Goal: Information Seeking & Learning: Check status

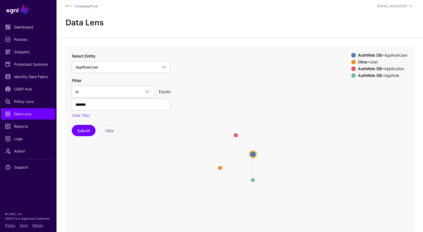
click at [268, 14] on div "Data Lens" at bounding box center [239, 24] width 366 height 25
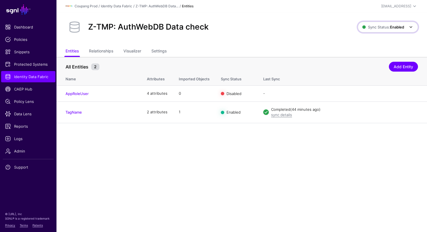
click at [388, 28] on span "Sync Status: Enabled" at bounding box center [383, 27] width 42 height 5
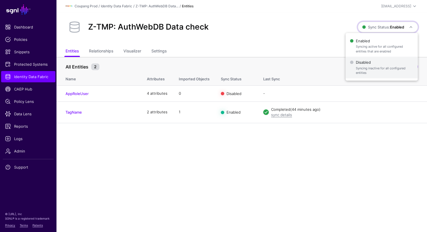
click at [376, 66] on span "Syncing inactive for all configured entities" at bounding box center [385, 70] width 58 height 9
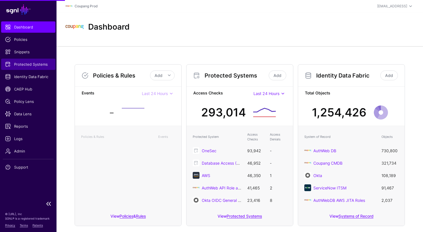
click at [31, 66] on span "Protected Systems" at bounding box center [28, 65] width 46 height 6
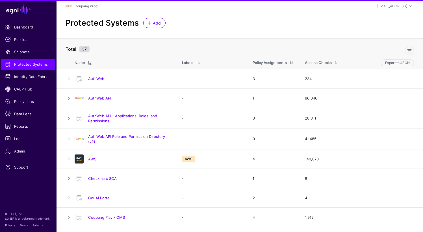
click at [91, 81] on link "AuthWeb" at bounding box center [96, 79] width 16 height 5
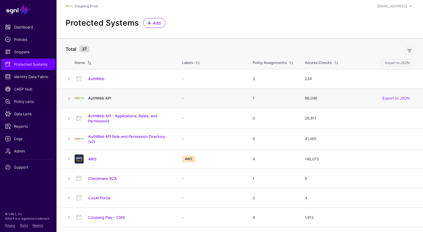
click at [101, 99] on link "AuthWeb API" at bounding box center [99, 98] width 23 height 5
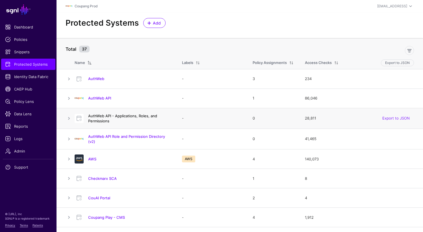
click at [102, 116] on link "AuthWeb API - Applications, Roles, and Permissions" at bounding box center [122, 119] width 69 height 10
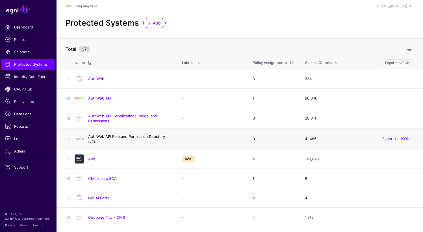
click at [109, 138] on link "AuthWeb API Role and Permission Directory (v2)" at bounding box center [126, 139] width 77 height 10
click at [94, 156] on div "AWS" at bounding box center [122, 159] width 101 height 9
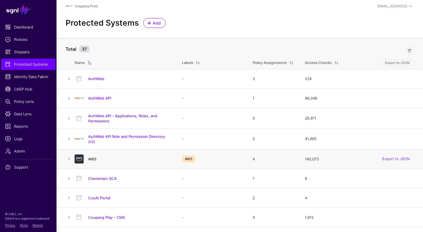
click at [94, 158] on link "AWS" at bounding box center [92, 159] width 8 height 5
click at [103, 180] on link "Checkmarx SCA" at bounding box center [102, 179] width 29 height 5
click at [103, 194] on div "CouAI Portal" at bounding box center [122, 198] width 101 height 9
click at [103, 197] on link "CouAI Portal" at bounding box center [99, 198] width 22 height 5
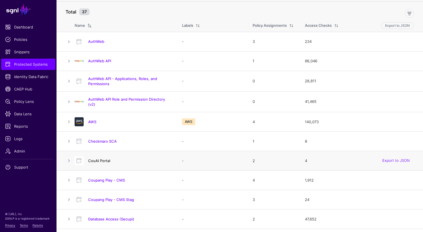
scroll to position [45, 0]
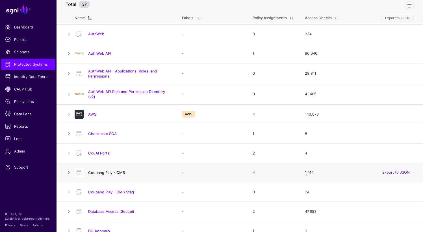
click at [110, 171] on link "Coupang Play - CMS" at bounding box center [106, 173] width 37 height 5
click at [111, 194] on link "Coupang Play - CMS Stag" at bounding box center [111, 192] width 46 height 5
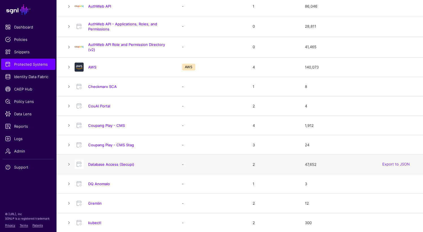
scroll to position [94, 0]
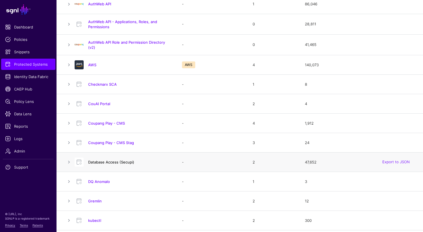
click at [113, 164] on link "Database Access (Secupi)" at bounding box center [111, 162] width 46 height 5
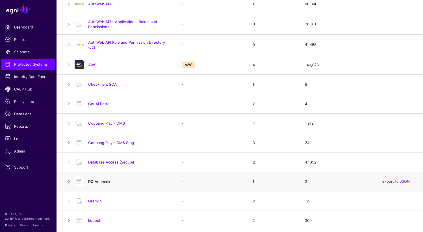
click at [104, 182] on link "DQ Anomalo" at bounding box center [99, 182] width 22 height 5
click at [98, 203] on link "Gremlin" at bounding box center [95, 201] width 14 height 5
click at [98, 219] on link "kubectl" at bounding box center [94, 221] width 13 height 5
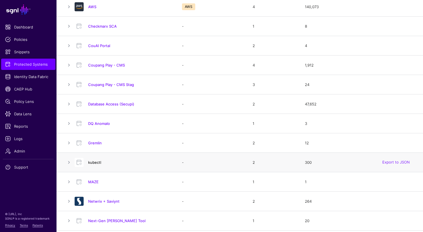
scroll to position [154, 0]
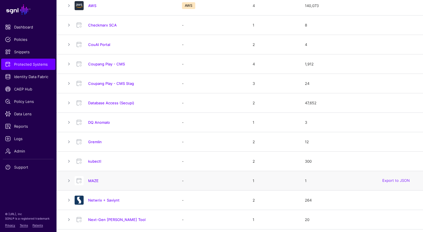
click at [94, 184] on h4 "MAZE" at bounding box center [129, 181] width 82 height 5
click at [94, 181] on link "MAZE" at bounding box center [93, 181] width 10 height 5
click at [99, 199] on link "Netwrix + Saviynt" at bounding box center [103, 200] width 31 height 5
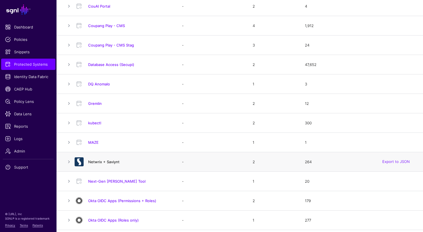
scroll to position [200, 0]
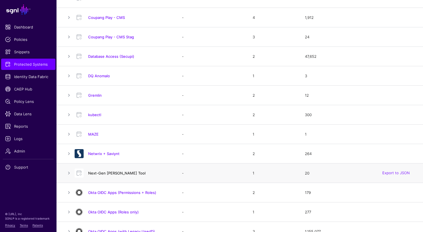
click at [106, 175] on link "Next-Gen PAM Tool" at bounding box center [116, 173] width 57 height 5
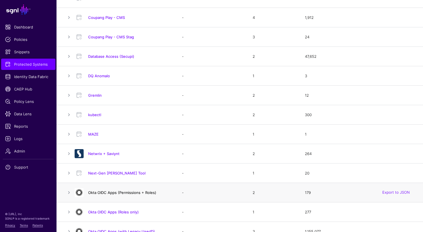
click at [106, 194] on link "Okta OIDC Apps (Permissions + Roles)" at bounding box center [122, 193] width 68 height 5
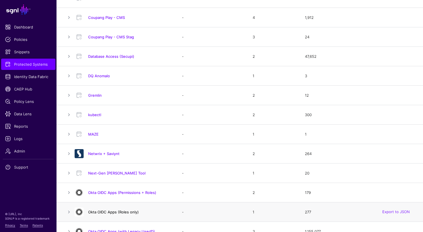
click at [108, 212] on link "Okta OIDC Apps (Roles only)" at bounding box center [113, 212] width 51 height 5
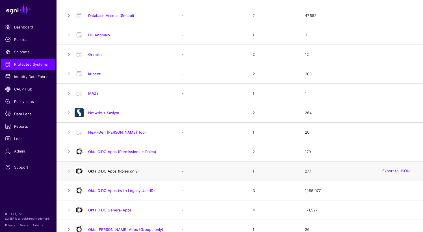
scroll to position [242, 0]
click at [114, 193] on h4 "Okta OIDC Apps (with Legacy UserID)" at bounding box center [129, 190] width 82 height 5
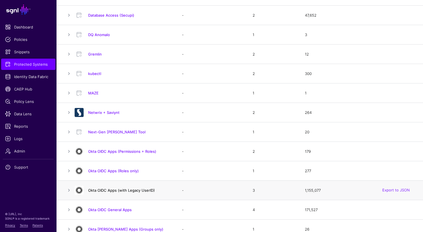
click at [114, 191] on link "Okta OIDC Apps (with Legacy UserID)" at bounding box center [121, 190] width 67 height 5
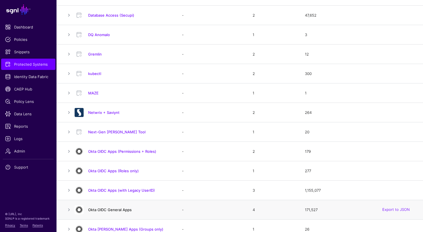
click at [114, 209] on link "Okta OIDC General Apps" at bounding box center [110, 210] width 44 height 5
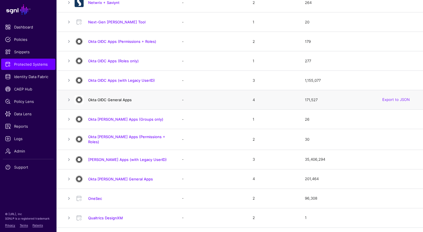
scroll to position [387, 0]
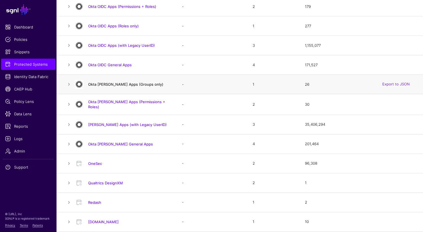
click at [120, 85] on link "Okta SAML Apps (Groups only)" at bounding box center [125, 84] width 75 height 5
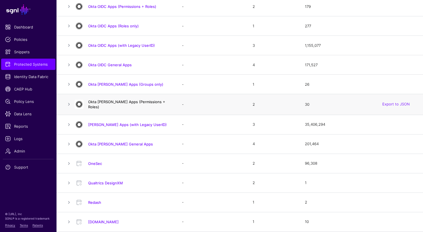
click at [121, 105] on link "Okta SAML Apps (Permissions + Roles)" at bounding box center [126, 105] width 77 height 10
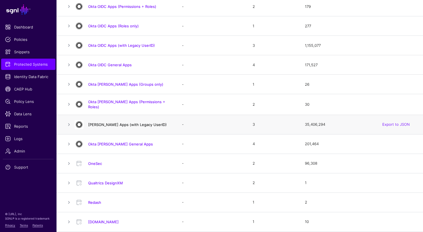
click at [121, 125] on link "Okta SAML Apps (with Legacy UserID)" at bounding box center [127, 125] width 79 height 5
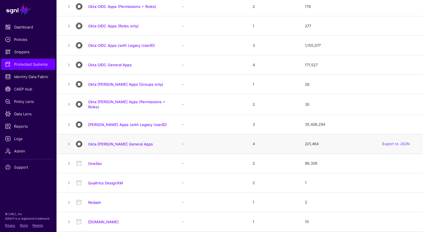
click at [119, 146] on div "Okta SAML General Apps" at bounding box center [122, 144] width 101 height 9
click at [119, 144] on link "Okta SAML General Apps" at bounding box center [120, 144] width 65 height 5
click at [96, 163] on link "OneSec" at bounding box center [95, 164] width 14 height 5
click at [97, 181] on link "Qualtrics DesignXM" at bounding box center [105, 183] width 35 height 5
click at [96, 203] on link "Redash" at bounding box center [94, 203] width 13 height 5
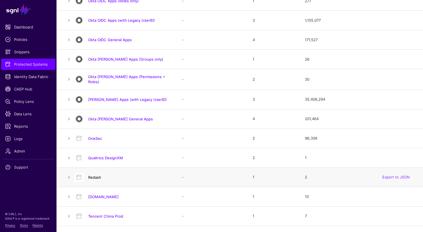
scroll to position [414, 0]
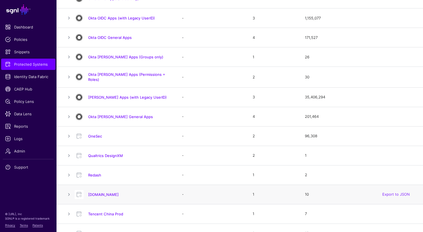
click at [98, 196] on h4 "Tenable.io" at bounding box center [129, 194] width 82 height 5
click at [97, 194] on link "Tenable.io" at bounding box center [103, 195] width 31 height 5
click at [99, 212] on link "Tencent China Prod" at bounding box center [105, 214] width 35 height 5
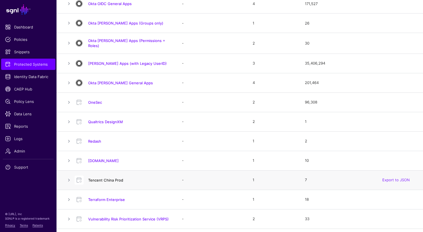
scroll to position [453, 0]
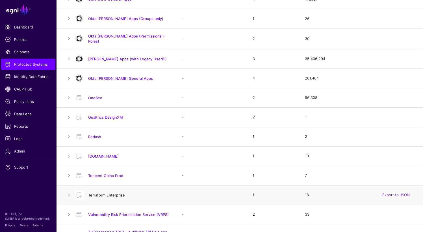
click at [104, 196] on link "Terraform Enterprise" at bounding box center [106, 195] width 37 height 5
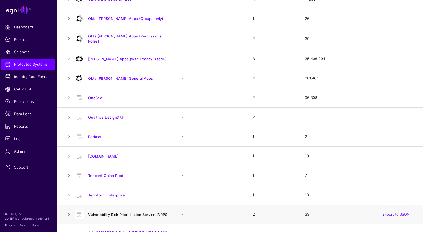
click at [109, 216] on link "Vulnerability Risk Prioritization Service (VRPS)" at bounding box center [128, 215] width 81 height 5
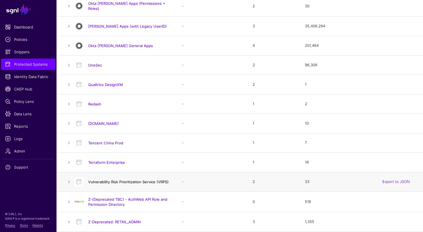
scroll to position [486, 0]
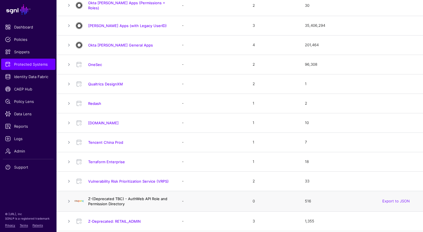
click at [112, 197] on link "Z-(Deprecated TBC) - AuthWeb API Role and Permission Directory" at bounding box center [127, 202] width 79 height 10
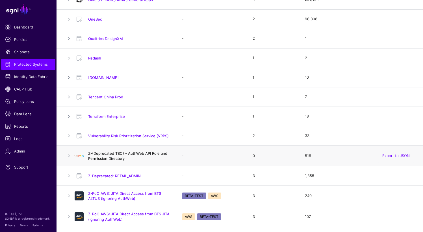
scroll to position [564, 0]
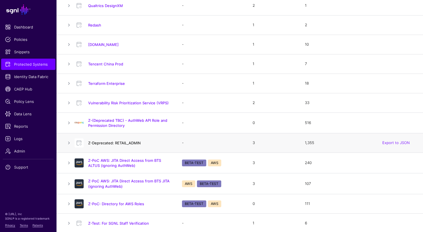
click at [111, 142] on link "Z-Deprecated: RETAIL_ADMIN" at bounding box center [114, 143] width 53 height 5
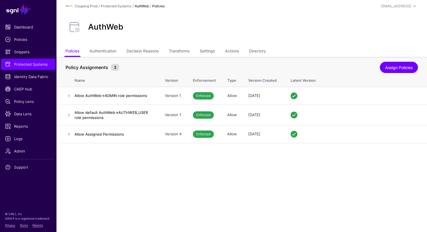
click at [209, 45] on div "AuthWeb" at bounding box center [241, 29] width 371 height 34
click at [211, 51] on link "Settings" at bounding box center [207, 51] width 15 height 11
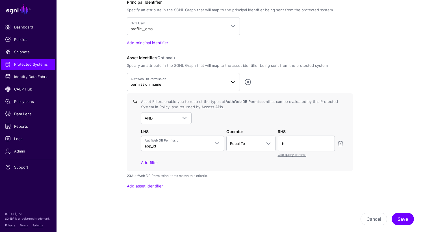
scroll to position [490, 0]
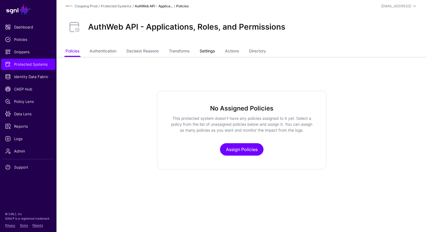
click at [206, 50] on link "Settings" at bounding box center [207, 51] width 15 height 11
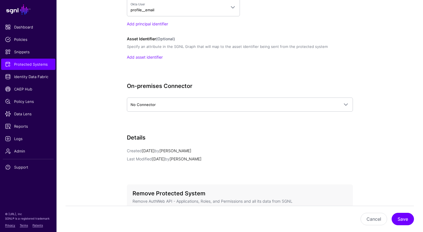
scroll to position [518, 0]
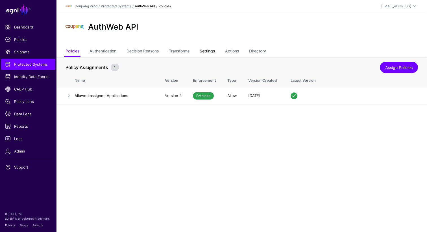
click at [212, 48] on link "Settings" at bounding box center [207, 51] width 15 height 11
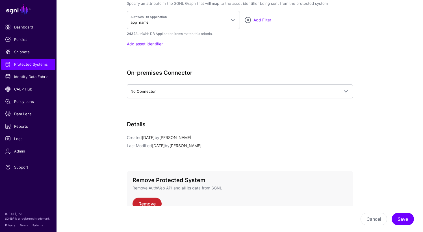
scroll to position [562, 0]
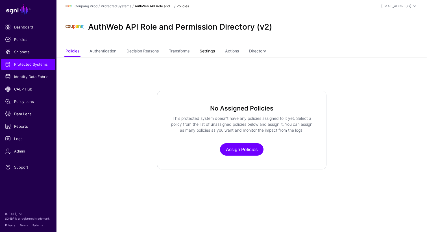
click at [210, 53] on link "Settings" at bounding box center [207, 51] width 15 height 11
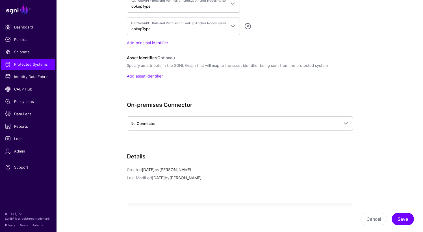
scroll to position [524, 0]
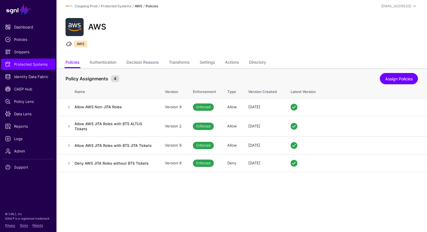
click at [199, 62] on ul "Policies Authentication Decision Reasons Transforms Settings Actions Directory" at bounding box center [242, 63] width 353 height 11
click at [207, 62] on link "Settings" at bounding box center [207, 63] width 15 height 11
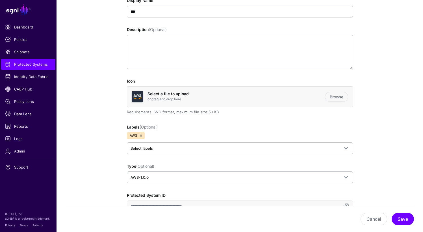
scroll to position [103, 0]
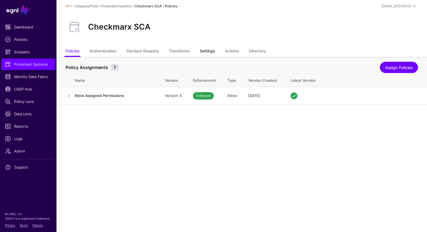
click at [206, 51] on link "Settings" at bounding box center [207, 51] width 15 height 11
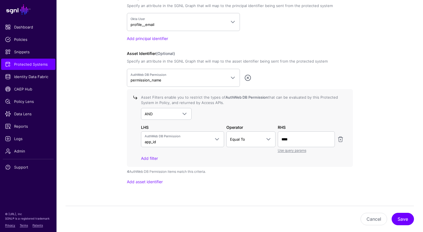
scroll to position [484, 0]
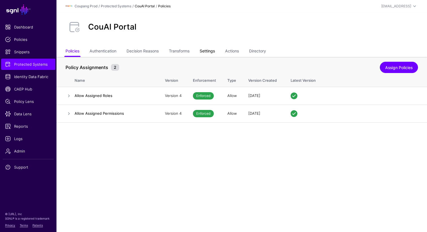
click at [205, 51] on link "Settings" at bounding box center [207, 51] width 15 height 11
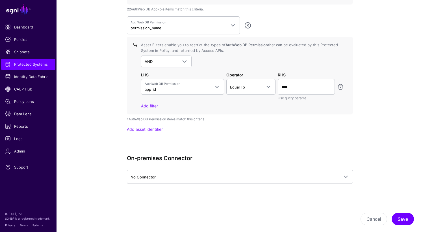
scroll to position [681, 0]
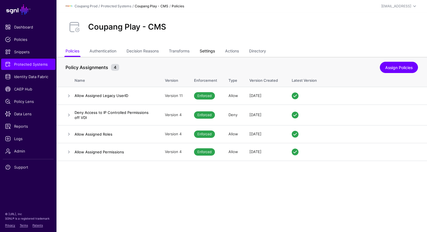
click at [214, 49] on link "Settings" at bounding box center [207, 51] width 15 height 11
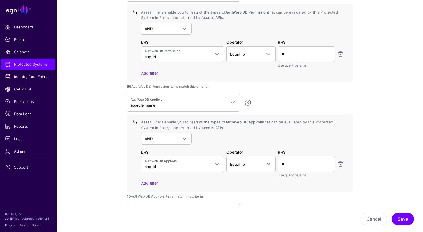
scroll to position [571, 0]
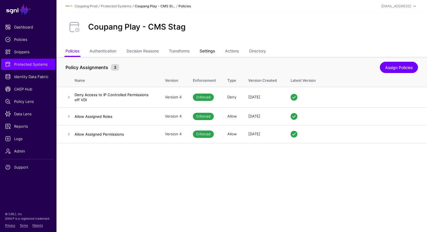
click at [208, 53] on link "Settings" at bounding box center [207, 51] width 15 height 11
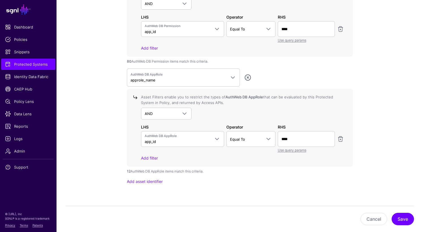
scroll to position [629, 0]
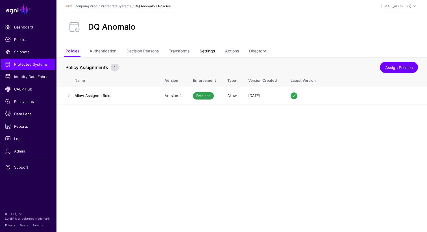
click at [204, 53] on link "Settings" at bounding box center [207, 51] width 15 height 11
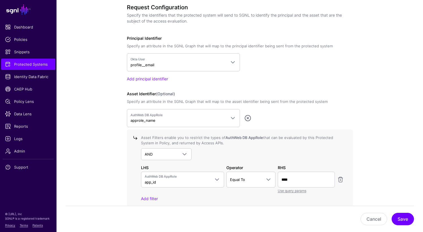
scroll to position [457, 0]
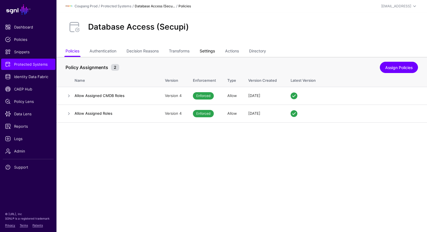
click at [210, 52] on link "Settings" at bounding box center [207, 51] width 15 height 11
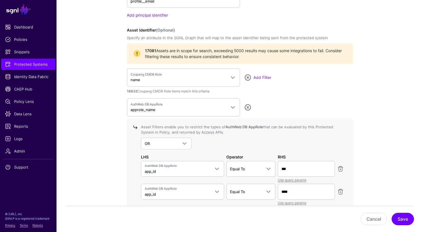
scroll to position [523, 0]
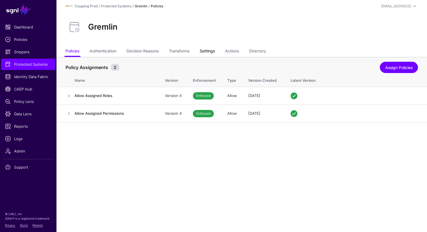
click at [210, 50] on link "Settings" at bounding box center [207, 51] width 15 height 11
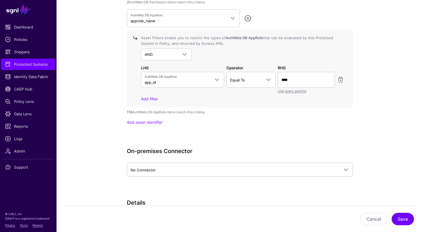
scroll to position [688, 0]
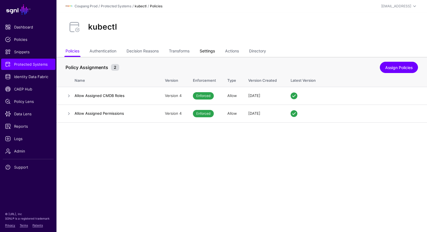
click at [208, 54] on link "Settings" at bounding box center [207, 51] width 15 height 11
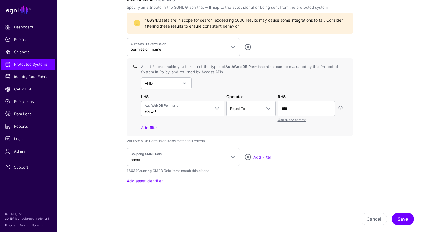
scroll to position [553, 0]
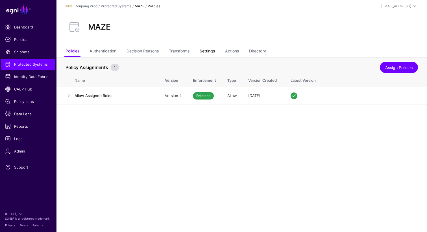
click at [204, 51] on link "Settings" at bounding box center [207, 51] width 15 height 11
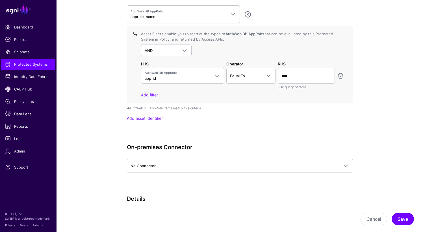
scroll to position [568, 0]
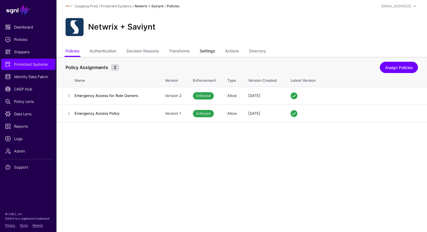
click at [206, 53] on link "Settings" at bounding box center [207, 51] width 15 height 11
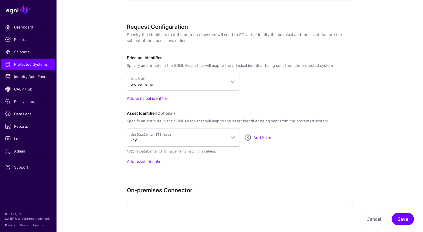
scroll to position [438, 0]
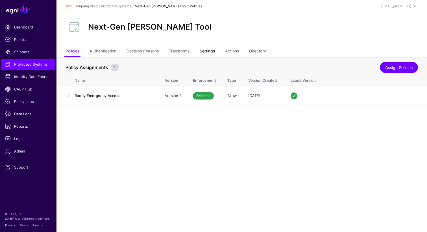
click at [212, 50] on link "Settings" at bounding box center [207, 51] width 15 height 11
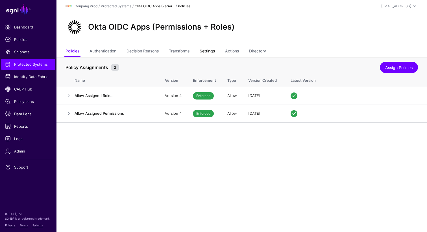
click at [212, 52] on link "Settings" at bounding box center [207, 51] width 15 height 11
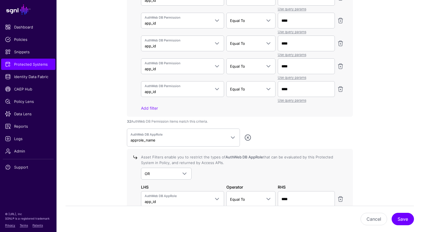
scroll to position [717, 0]
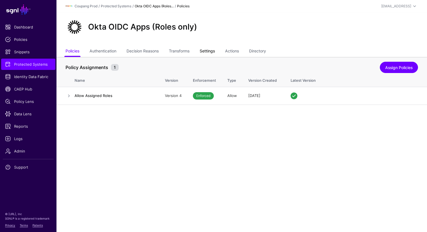
click at [203, 51] on link "Settings" at bounding box center [207, 51] width 15 height 11
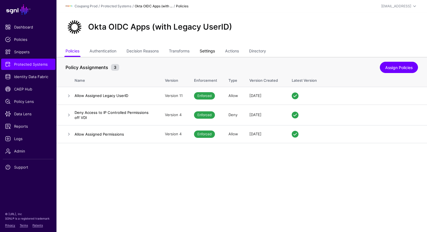
click at [212, 46] on link "Settings" at bounding box center [207, 51] width 15 height 11
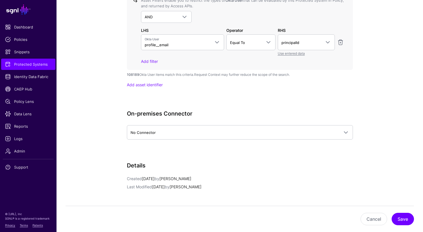
scroll to position [1458, 0]
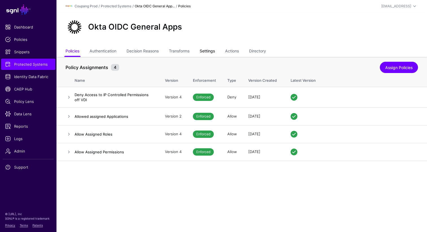
click at [210, 53] on link "Settings" at bounding box center [207, 51] width 15 height 11
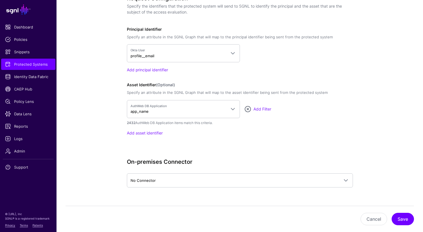
scroll to position [471, 0]
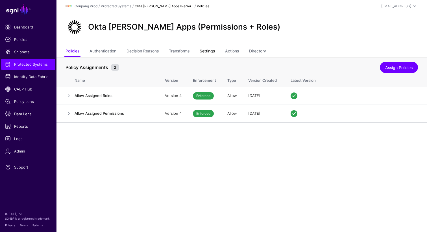
click at [210, 48] on link "Settings" at bounding box center [207, 51] width 15 height 11
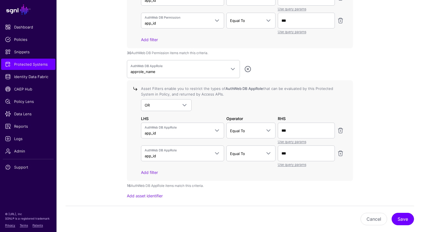
scroll to position [642, 0]
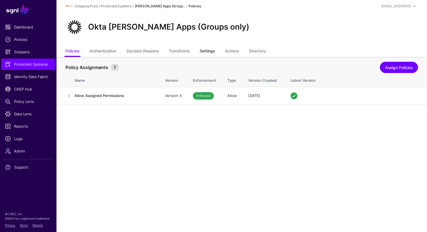
click at [215, 49] on link "Settings" at bounding box center [207, 51] width 15 height 11
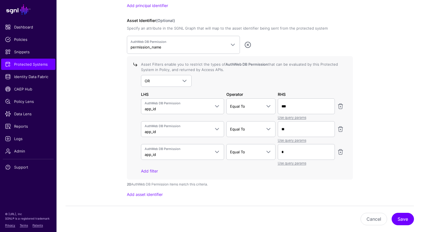
scroll to position [526, 0]
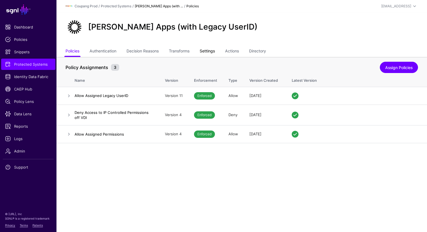
click at [208, 53] on link "Settings" at bounding box center [207, 51] width 15 height 11
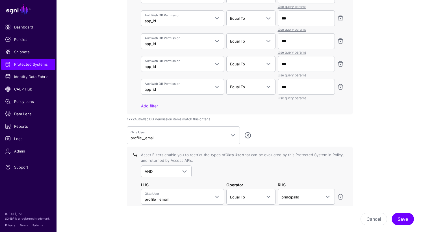
scroll to position [1923, 0]
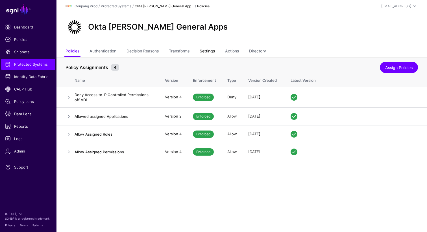
click at [210, 49] on link "Settings" at bounding box center [207, 51] width 15 height 11
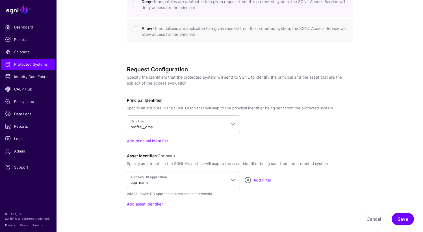
scroll to position [397, 0]
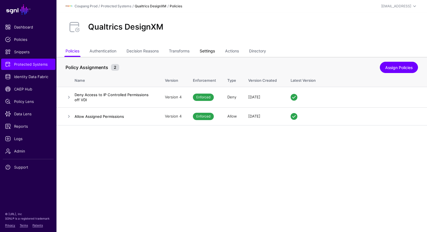
click at [211, 53] on link "Settings" at bounding box center [207, 51] width 15 height 11
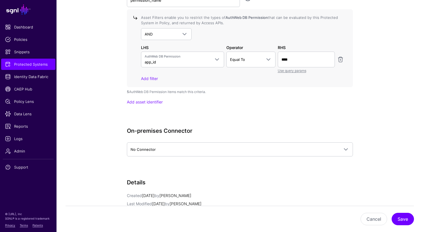
scroll to position [585, 0]
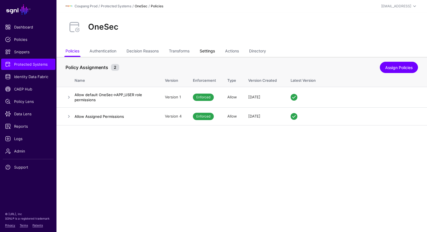
click at [210, 54] on link "Settings" at bounding box center [207, 51] width 15 height 11
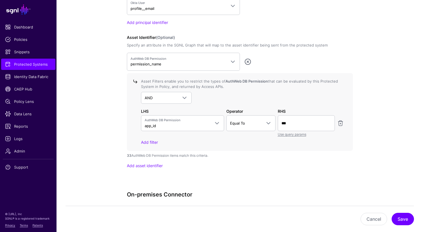
scroll to position [525, 0]
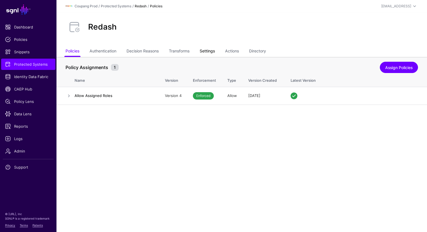
click at [209, 51] on link "Settings" at bounding box center [207, 51] width 15 height 11
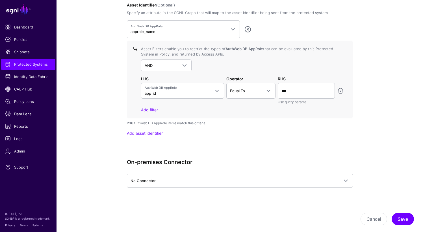
scroll to position [547, 0]
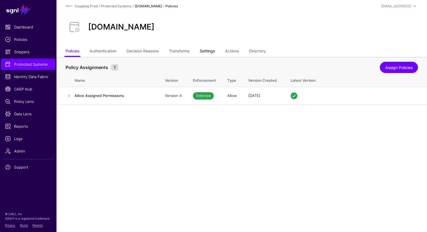
click at [210, 52] on link "Settings" at bounding box center [207, 51] width 15 height 11
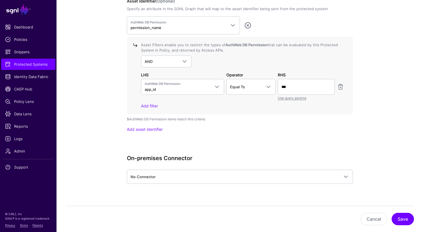
scroll to position [552, 0]
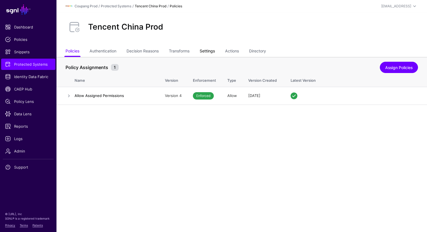
click at [213, 50] on link "Settings" at bounding box center [207, 51] width 15 height 11
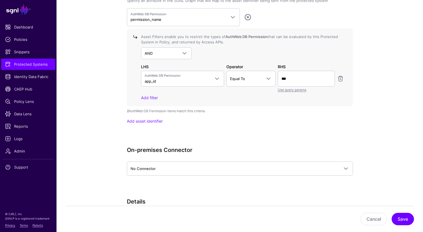
scroll to position [560, 0]
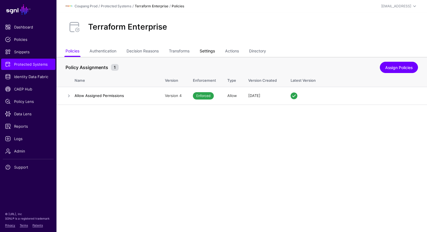
click at [208, 51] on link "Settings" at bounding box center [207, 51] width 15 height 11
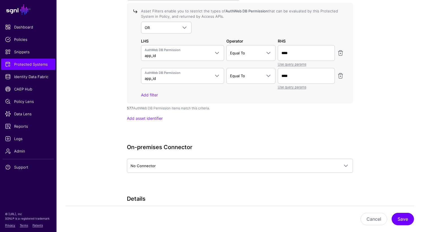
scroll to position [584, 0]
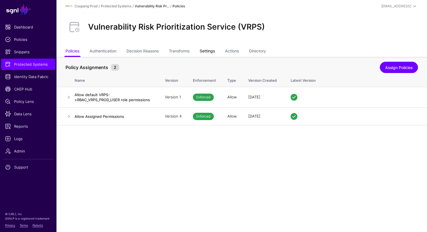
click at [206, 50] on link "Settings" at bounding box center [207, 51] width 15 height 11
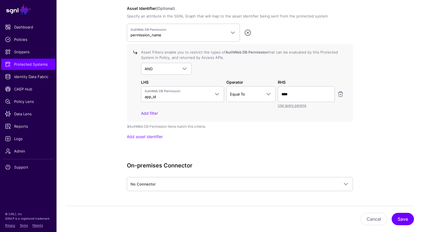
scroll to position [555, 0]
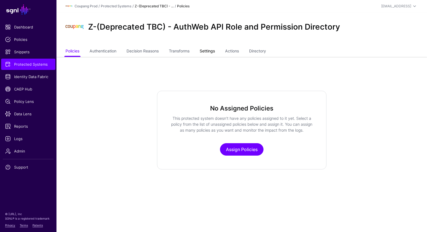
click at [212, 53] on link "Settings" at bounding box center [207, 51] width 15 height 11
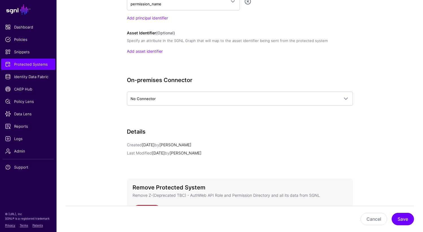
scroll to position [511, 0]
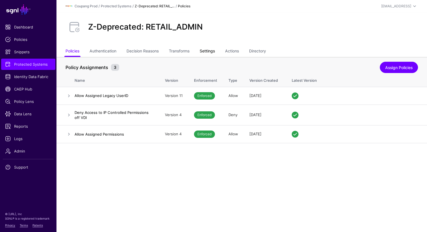
click at [211, 52] on link "Settings" at bounding box center [207, 51] width 15 height 11
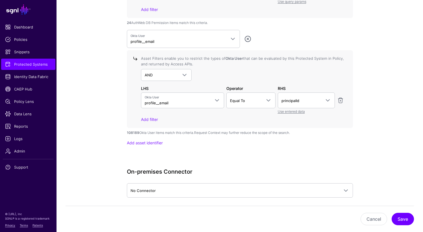
scroll to position [654, 0]
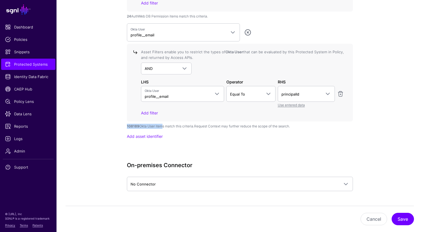
drag, startPoint x: 123, startPoint y: 128, endPoint x: 162, endPoint y: 128, distance: 38.1
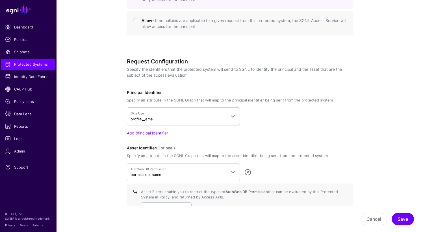
scroll to position [349, 0]
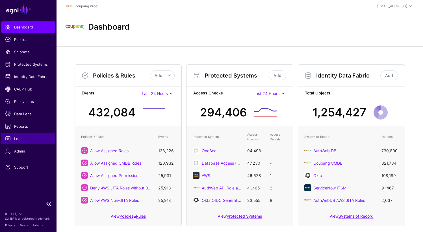
click at [18, 137] on span "Logs" at bounding box center [28, 139] width 46 height 6
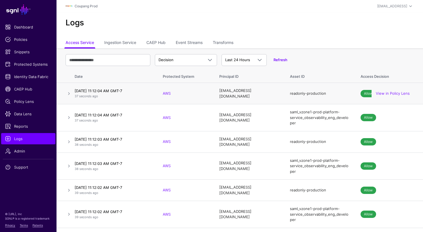
scroll to position [11, 0]
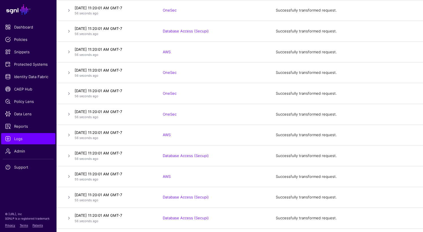
scroll to position [190, 0]
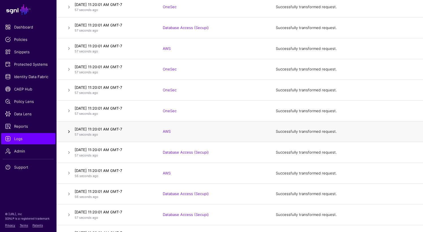
click at [71, 132] on link at bounding box center [69, 132] width 7 height 7
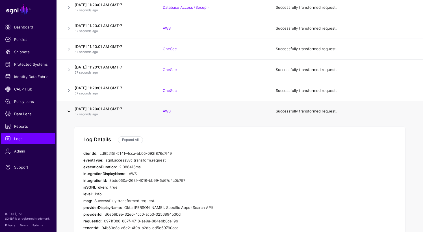
scroll to position [249, 0]
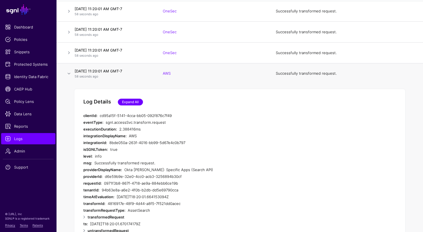
click at [127, 102] on link "Expand All" at bounding box center [130, 102] width 25 height 7
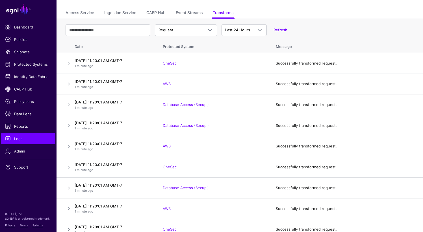
scroll to position [0, 0]
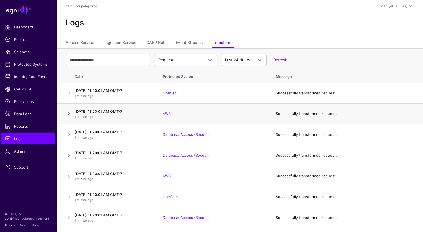
click at [69, 111] on link at bounding box center [69, 114] width 7 height 7
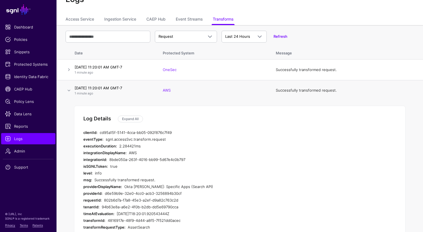
scroll to position [31, 0]
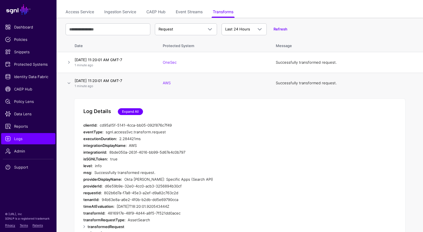
click at [129, 112] on link "Expand All" at bounding box center [130, 111] width 25 height 7
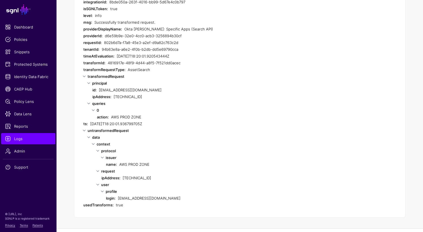
scroll to position [0, 0]
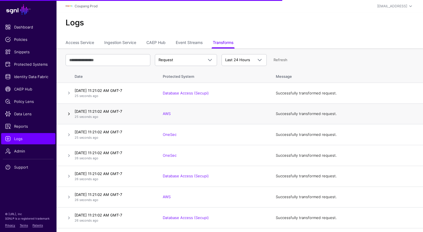
click at [69, 114] on link at bounding box center [69, 114] width 7 height 7
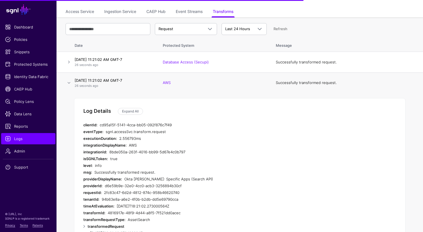
scroll to position [32, 0]
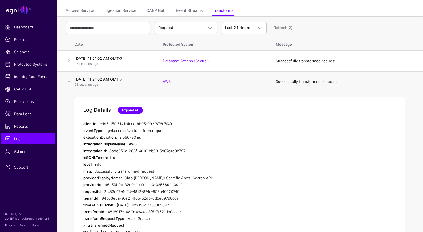
click at [131, 112] on link "Expand All" at bounding box center [130, 110] width 25 height 7
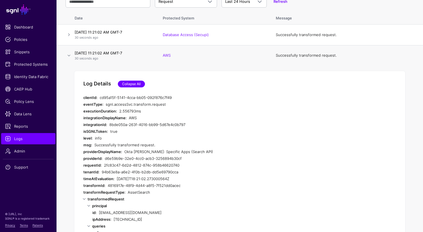
scroll to position [0, 0]
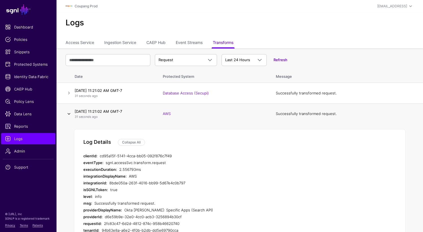
click at [69, 114] on link at bounding box center [69, 114] width 7 height 7
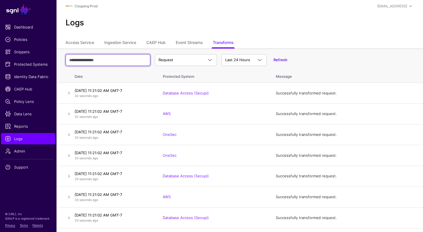
click at [116, 60] on input "text" at bounding box center [108, 60] width 85 height 12
type input "***"
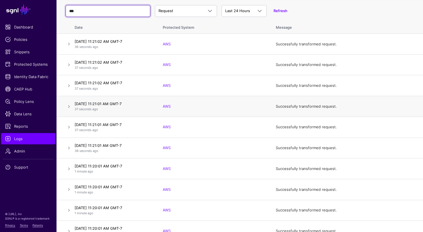
scroll to position [58, 0]
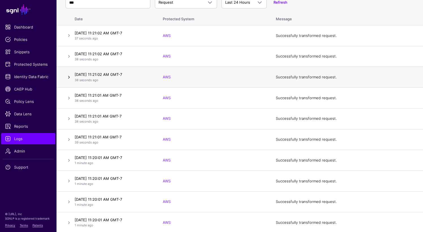
click at [68, 77] on link at bounding box center [69, 77] width 7 height 7
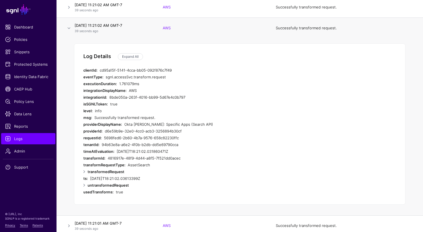
scroll to position [106, 0]
click at [123, 57] on link "Expand All" at bounding box center [130, 57] width 25 height 7
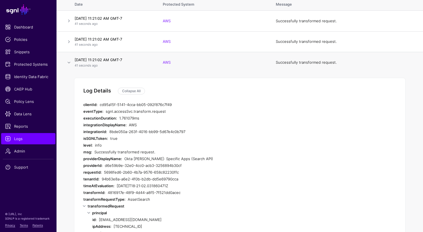
scroll to position [26, 0]
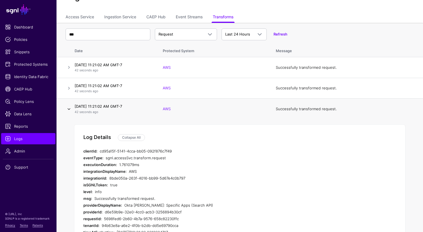
click at [68, 110] on link at bounding box center [69, 109] width 7 height 7
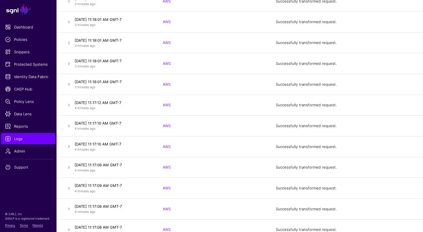
scroll to position [529, 0]
click at [68, 126] on link at bounding box center [69, 126] width 7 height 7
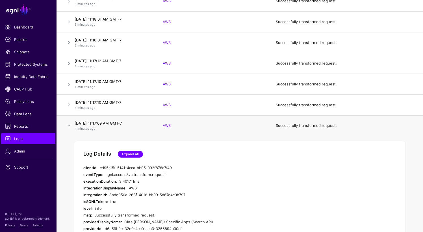
click at [131, 156] on link "Expand All" at bounding box center [130, 154] width 25 height 7
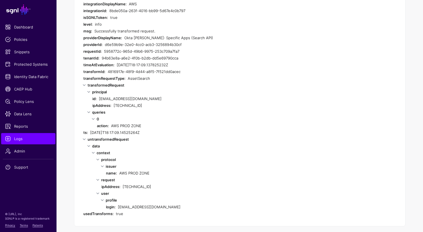
scroll to position [754, 0]
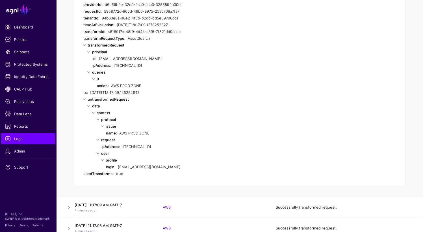
click at [126, 168] on div "[EMAIL_ADDRESS][DOMAIN_NAME]" at bounding box center [225, 167] width 214 height 7
copy div "dinallap"
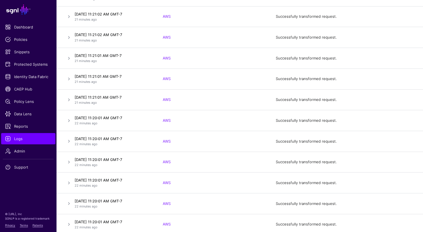
scroll to position [0, 0]
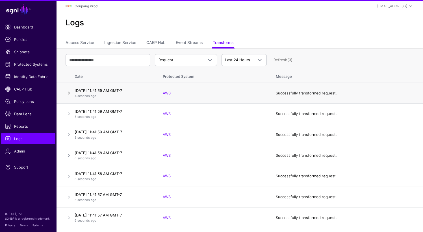
click at [71, 92] on link at bounding box center [69, 93] width 7 height 7
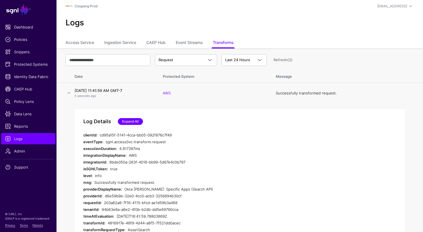
click at [137, 122] on link "Expand All" at bounding box center [130, 121] width 25 height 7
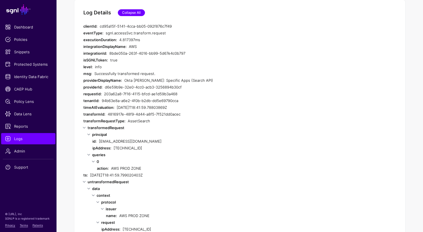
scroll to position [128, 0]
